Goal: Book appointment/travel/reservation

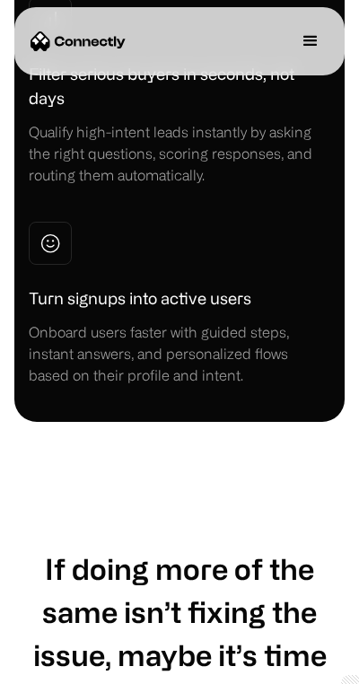
scroll to position [10933, 0]
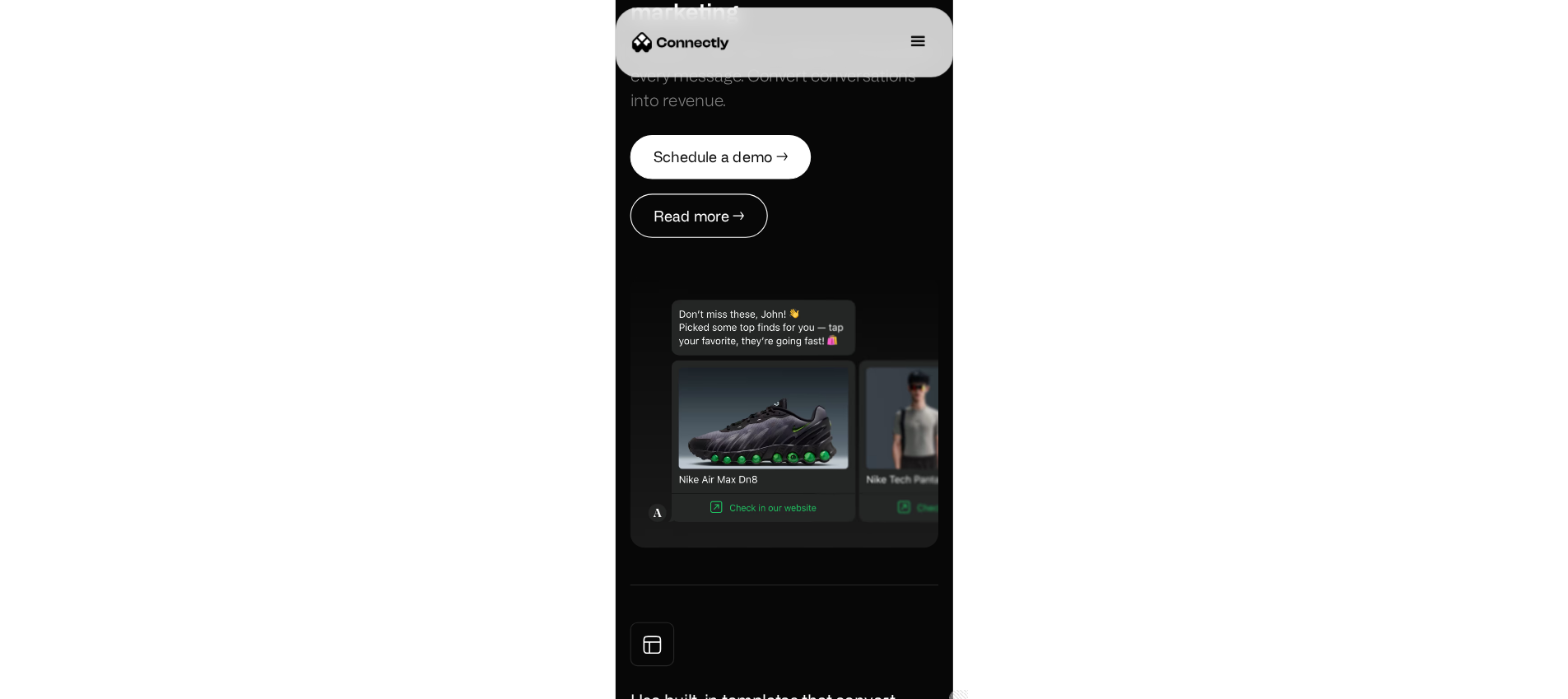
scroll to position [0, 0]
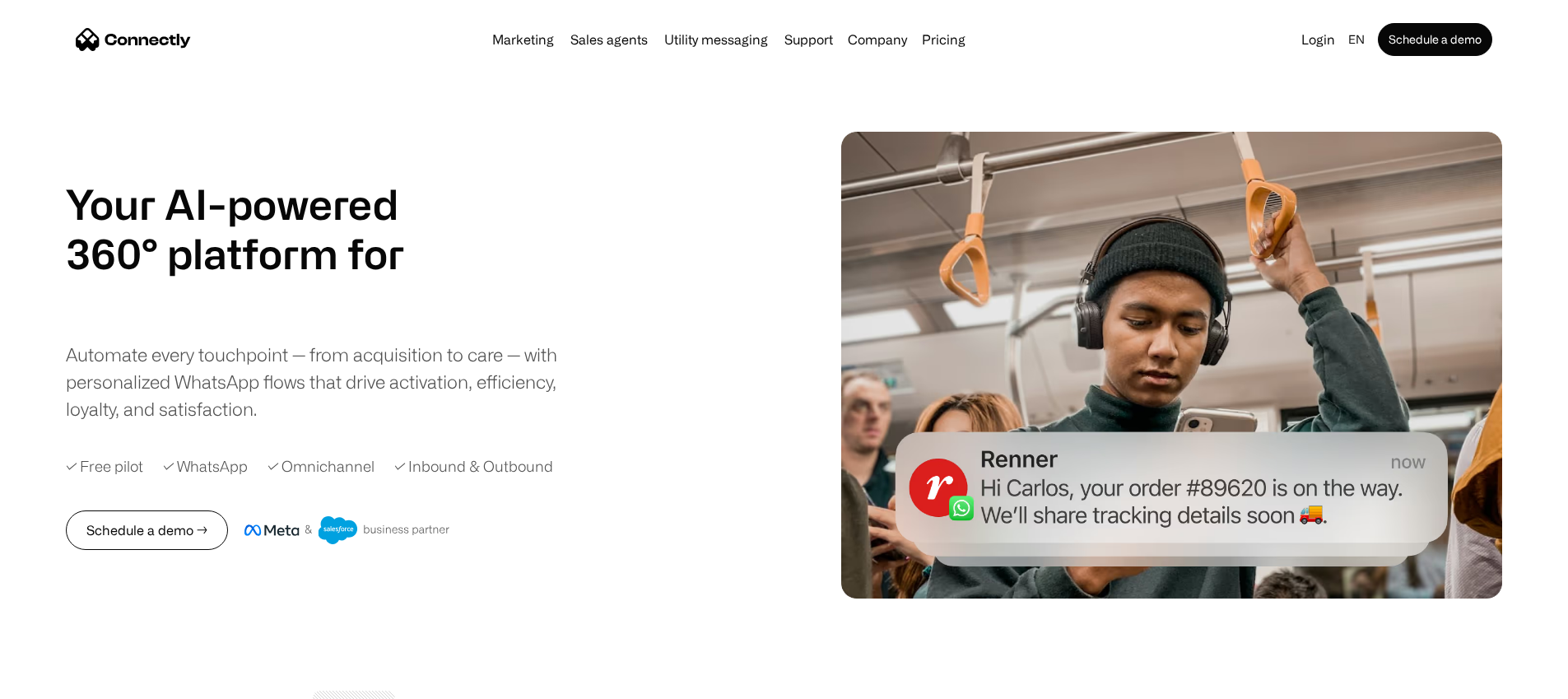
click at [147, 543] on link "Schedule a demo →" at bounding box center [147, 530] width 162 height 39
